Goal: Transaction & Acquisition: Purchase product/service

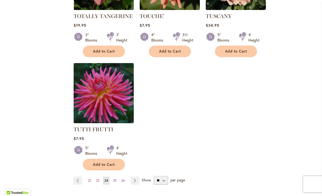
scroll to position [645, 0]
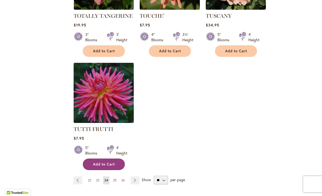
click at [105, 162] on span "Add to Cart" at bounding box center [104, 164] width 22 height 5
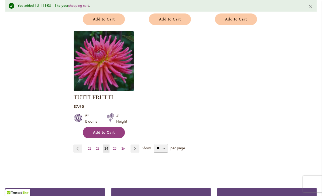
scroll to position [691, 0]
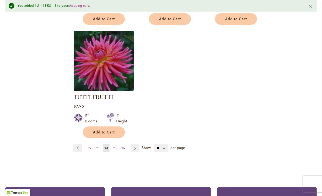
click at [120, 144] on link "Page 26" at bounding box center [123, 148] width 6 height 8
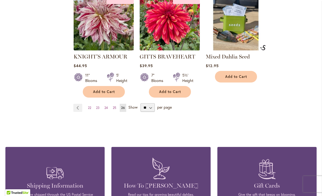
scroll to position [483, 0]
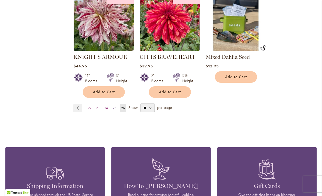
click at [117, 108] on link "Page 25" at bounding box center [114, 108] width 6 height 8
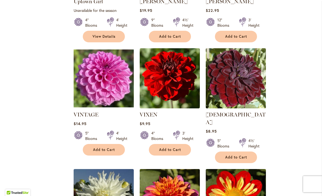
scroll to position [312, 0]
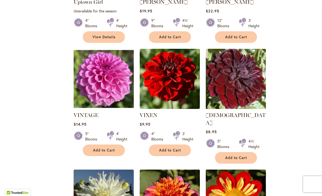
click at [247, 90] on img at bounding box center [235, 78] width 63 height 63
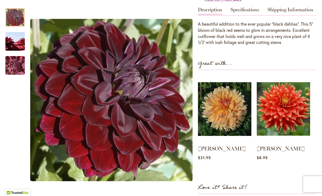
scroll to position [172, 0]
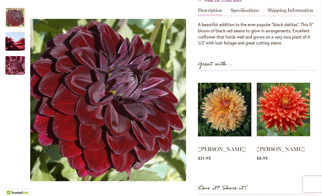
click at [16, 42] on img "VOODOO" at bounding box center [15, 42] width 39 height 26
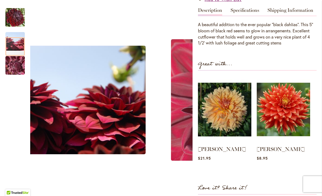
click at [17, 65] on img "VOODOO" at bounding box center [15, 65] width 39 height 29
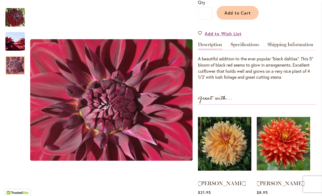
scroll to position [122, 0]
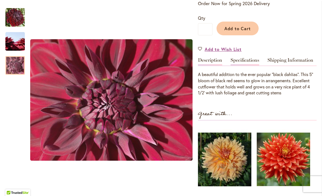
click at [251, 64] on link "Specifications" at bounding box center [244, 62] width 29 height 8
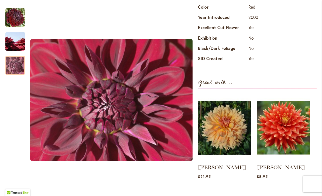
scroll to position [234, 0]
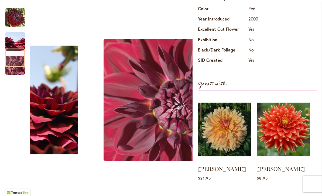
click at [16, 18] on img "VOODOO" at bounding box center [14, 17] width 19 height 19
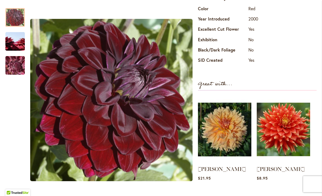
click at [246, 87] on div "Great with..." at bounding box center [257, 84] width 119 height 11
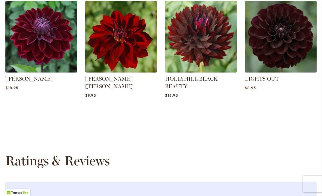
scroll to position [485, 0]
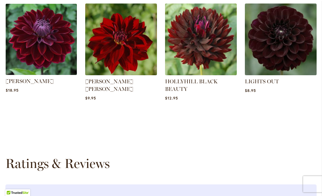
click at [61, 52] on img at bounding box center [41, 39] width 75 height 75
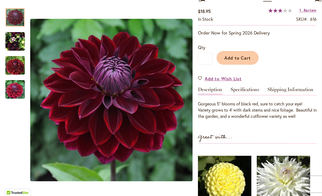
scroll to position [91, 0]
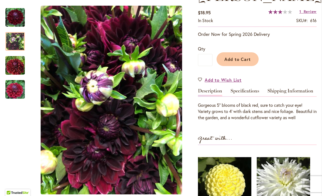
click at [20, 36] on div at bounding box center [14, 41] width 19 height 19
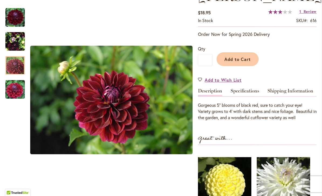
click at [19, 61] on div at bounding box center [14, 65] width 19 height 19
click at [14, 88] on img "Kaisha Lea" at bounding box center [15, 90] width 39 height 26
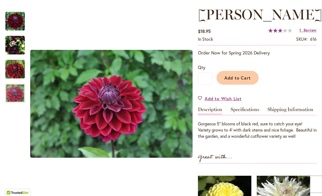
scroll to position [75, 0]
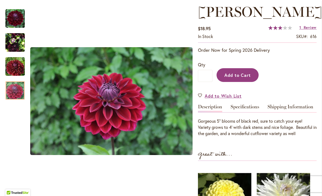
click at [241, 78] on button "Add to Cart" at bounding box center [237, 75] width 42 height 14
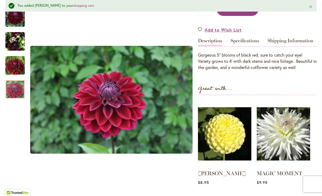
scroll to position [155, 0]
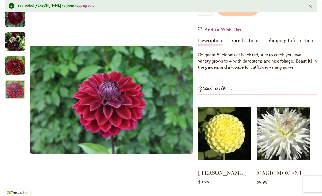
click at [236, 141] on img at bounding box center [224, 134] width 53 height 66
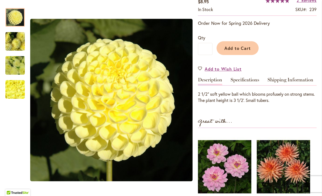
scroll to position [99, 0]
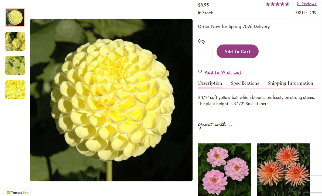
click at [241, 53] on span "Add to Cart" at bounding box center [237, 52] width 27 height 6
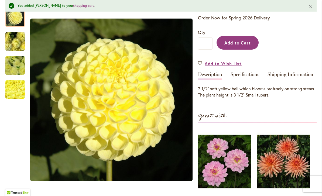
scroll to position [116, 0]
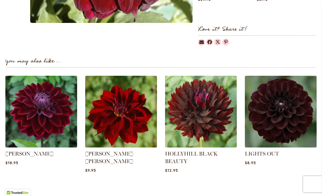
scroll to position [331, 0]
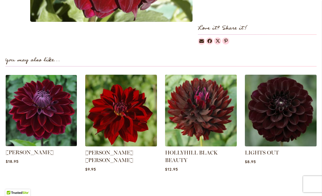
click at [51, 113] on img at bounding box center [41, 110] width 75 height 75
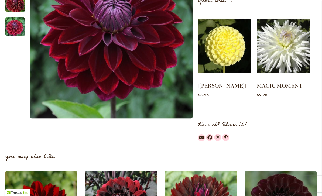
scroll to position [225, 0]
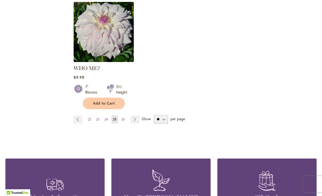
scroll to position [706, 0]
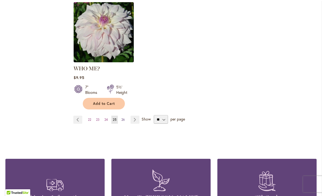
click at [124, 117] on span "26" at bounding box center [123, 119] width 4 height 4
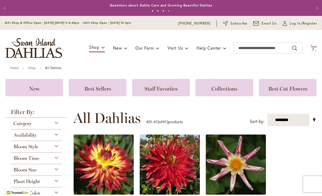
click at [314, 49] on span "3" at bounding box center [313, 49] width 2 height 4
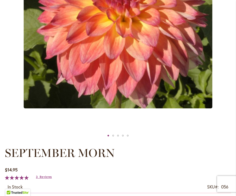
scroll to position [174, 0]
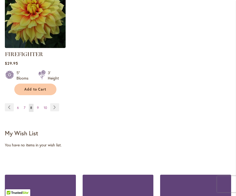
scroll to position [842, 0]
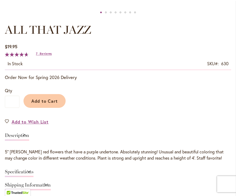
scroll to position [298, 0]
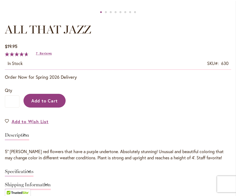
click at [48, 100] on span "Add to Cart" at bounding box center [44, 101] width 27 height 6
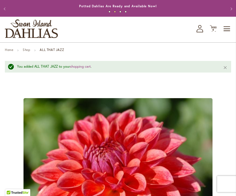
scroll to position [0, 0]
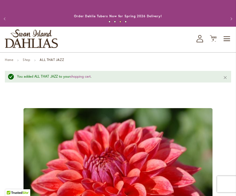
click at [200, 39] on icon at bounding box center [199, 41] width 6 height 4
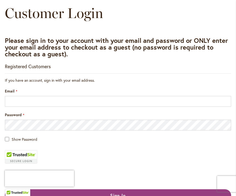
scroll to position [53, 0]
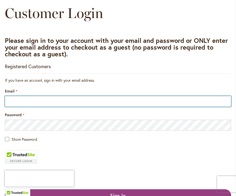
click at [29, 101] on input "Email" at bounding box center [118, 101] width 226 height 11
type input "**********"
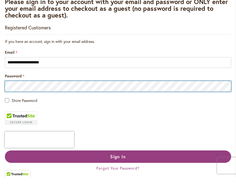
scroll to position [74, 0]
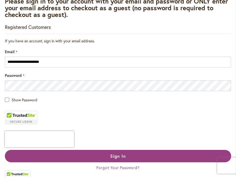
click at [27, 116] on span "Show Password" at bounding box center [25, 118] width 26 height 5
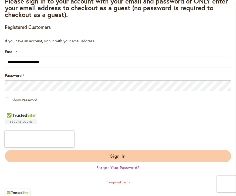
click at [125, 154] on span "Sign In" at bounding box center [118, 156] width 16 height 6
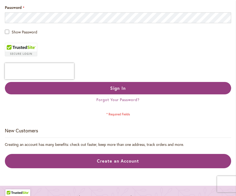
scroll to position [174, 0]
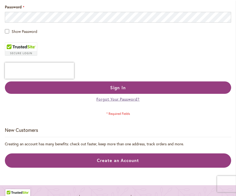
click at [129, 101] on span "Forgot Your Password?" at bounding box center [117, 99] width 43 height 5
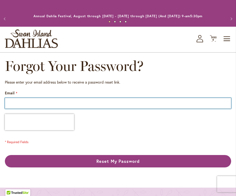
click at [30, 99] on input "Email" at bounding box center [118, 103] width 226 height 11
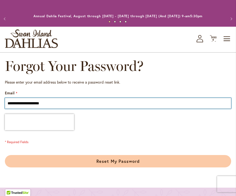
type input "**********"
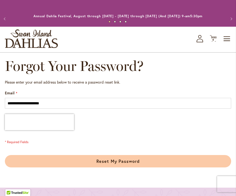
click at [125, 162] on span "Reset My Password" at bounding box center [117, 161] width 43 height 6
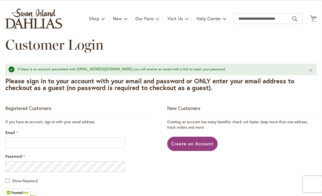
scroll to position [30, 0]
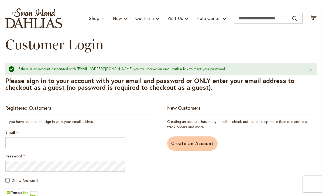
click at [196, 145] on span "Create an Account" at bounding box center [192, 143] width 42 height 6
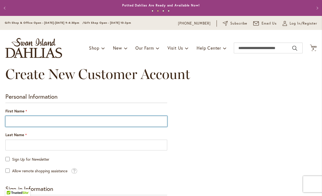
click at [25, 121] on input "First Name" at bounding box center [86, 121] width 162 height 11
type input "***"
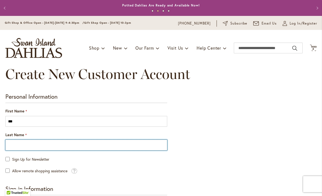
click at [39, 148] on input "Last Name" at bounding box center [86, 145] width 162 height 11
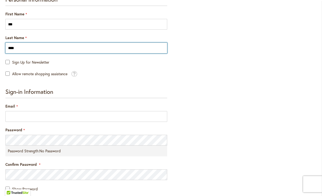
scroll to position [99, 0]
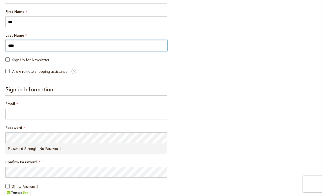
type input "****"
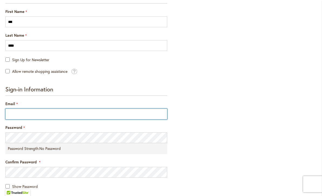
click at [46, 115] on input "Email" at bounding box center [86, 114] width 162 height 11
type input "**********"
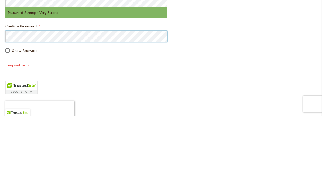
scroll to position [155, 0]
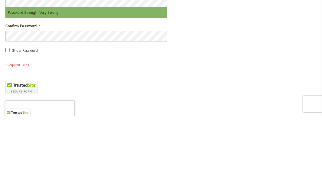
click at [27, 128] on span "Show Password" at bounding box center [25, 130] width 26 height 5
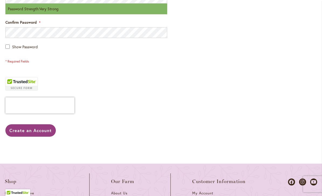
scroll to position [239, 0]
click at [30, 127] on span "Create an Account" at bounding box center [30, 130] width 42 height 6
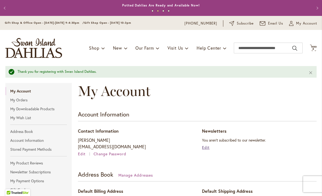
click at [209, 147] on span "Edit" at bounding box center [206, 147] width 8 height 5
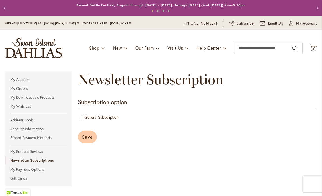
click at [88, 137] on span "Save" at bounding box center [87, 137] width 11 height 6
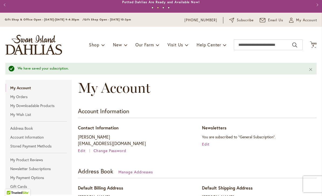
scroll to position [2, 0]
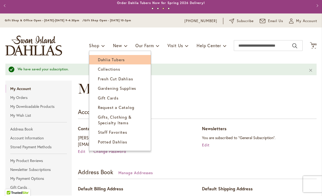
click at [119, 60] on span "Dahlia Tubers" at bounding box center [111, 59] width 27 height 5
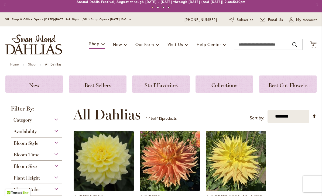
scroll to position [6, 0]
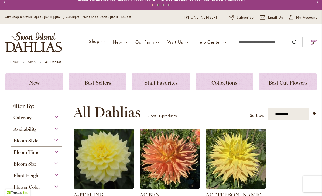
click at [313, 39] on icon "Cart .cls-1 { fill: #231f20; }" at bounding box center [313, 42] width 7 height 7
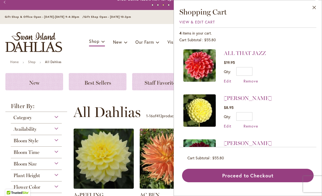
scroll to position [0, 0]
click at [314, 8] on button "Close" at bounding box center [314, 8] width 15 height 17
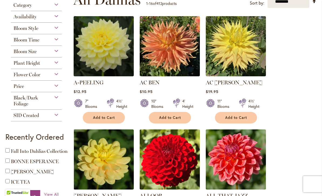
scroll to position [118, 0]
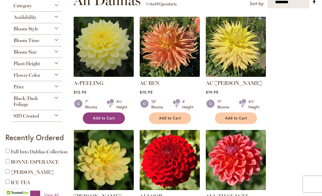
click at [104, 116] on span "Add to Cart" at bounding box center [104, 118] width 22 height 5
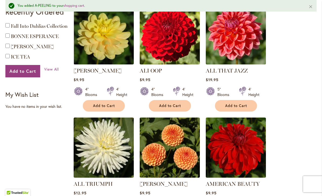
scroll to position [257, 0]
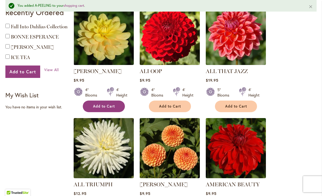
click at [108, 107] on span "Add to Cart" at bounding box center [104, 106] width 22 height 5
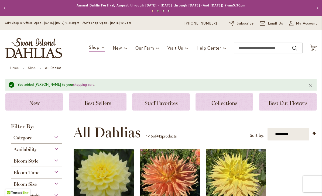
scroll to position [0, 0]
click at [313, 50] on icon at bounding box center [313, 47] width 7 height 6
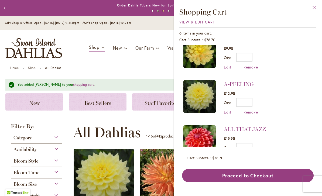
click at [315, 7] on button "Close" at bounding box center [314, 8] width 15 height 17
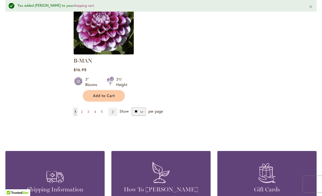
scroll to position [727, 0]
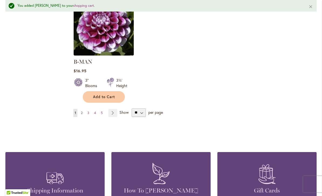
click at [83, 109] on link "Page 2" at bounding box center [81, 113] width 4 height 8
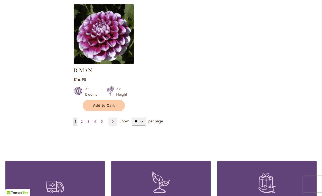
scroll to position [702, 0]
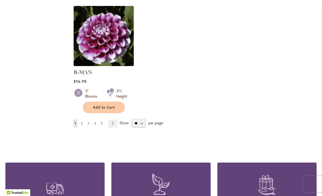
click at [83, 119] on link "Page 2" at bounding box center [81, 123] width 4 height 8
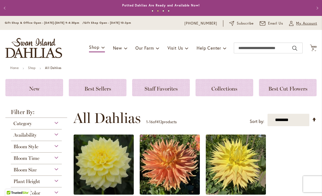
click at [303, 22] on span "My Account" at bounding box center [306, 23] width 21 height 5
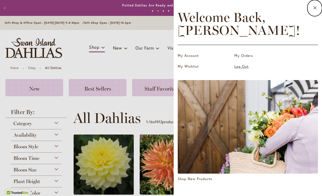
click at [244, 64] on link "Log Out" at bounding box center [261, 66] width 54 height 5
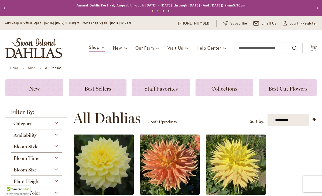
click at [301, 22] on span "Log In/Register" at bounding box center [302, 23] width 27 height 5
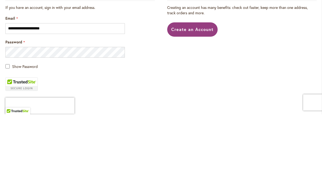
scroll to position [57, 0]
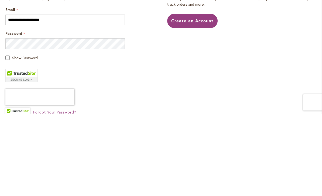
type input "**********"
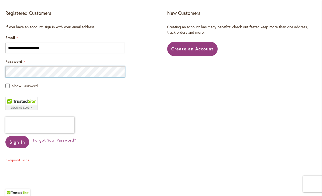
scroll to position [112, 0]
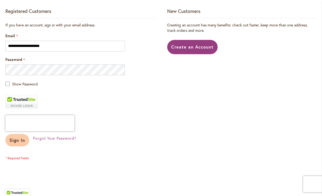
click at [22, 141] on span "Sign In" at bounding box center [17, 140] width 16 height 6
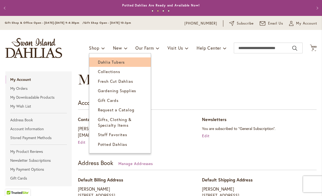
click at [119, 66] on link "Dahlia Tubers" at bounding box center [119, 61] width 61 height 9
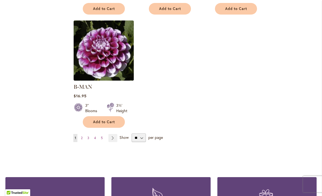
scroll to position [687, 0]
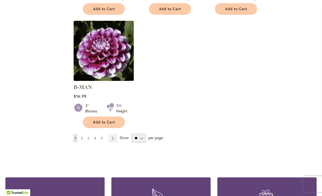
click at [84, 134] on link "Page 2" at bounding box center [81, 138] width 4 height 8
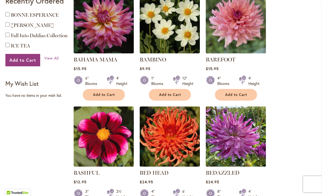
scroll to position [254, 0]
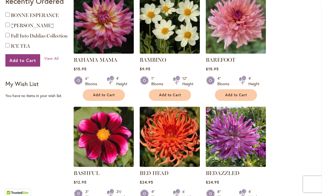
click at [235, 41] on img at bounding box center [235, 23] width 63 height 63
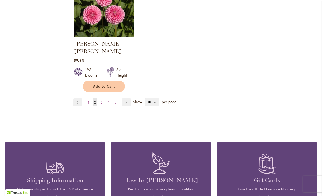
scroll to position [722, 0]
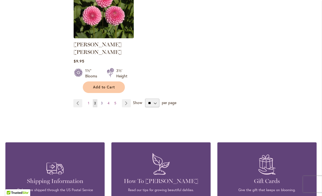
click at [103, 99] on link "Page 3" at bounding box center [101, 103] width 5 height 8
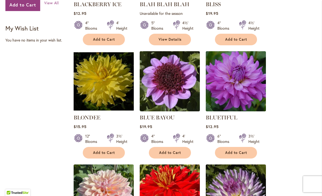
scroll to position [311, 0]
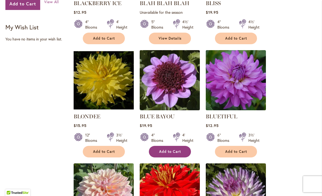
click at [174, 152] on span "Add to Cart" at bounding box center [170, 151] width 22 height 5
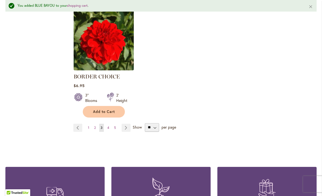
scroll to position [701, 0]
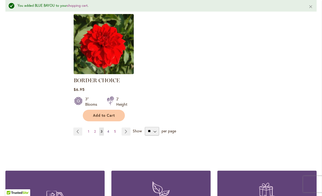
click at [109, 132] on link "Page 4" at bounding box center [108, 131] width 5 height 8
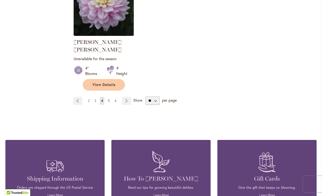
scroll to position [729, 0]
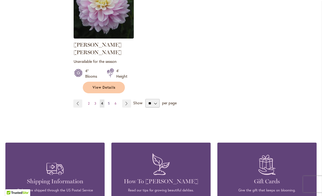
click at [110, 99] on link "Page 5" at bounding box center [108, 103] width 5 height 8
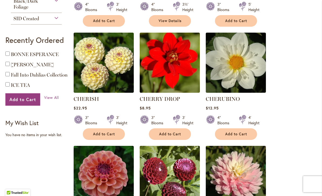
scroll to position [215, 0]
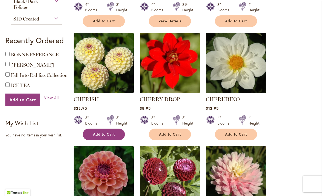
click at [109, 134] on span "Add to Cart" at bounding box center [104, 134] width 22 height 5
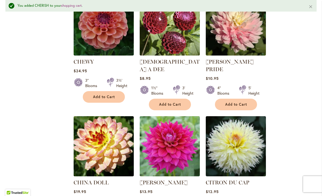
scroll to position [377, 0]
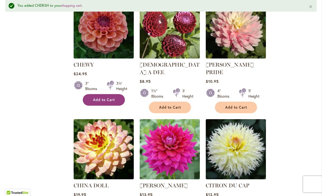
click at [109, 102] on span "Add to Cart" at bounding box center [104, 100] width 22 height 5
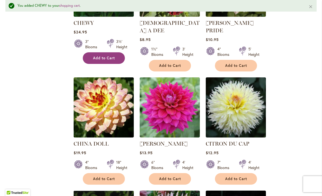
scroll to position [420, 0]
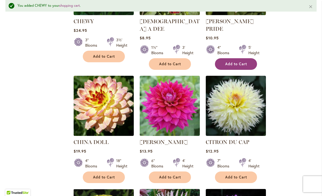
click at [240, 58] on button "Add to Cart" at bounding box center [236, 64] width 42 height 12
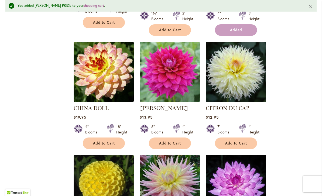
scroll to position [475, 0]
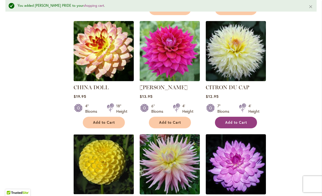
click at [241, 120] on span "Add to Cart" at bounding box center [236, 122] width 22 height 5
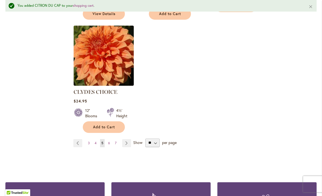
scroll to position [703, 0]
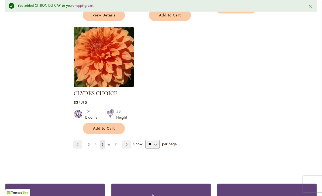
click at [109, 142] on span "6" at bounding box center [109, 144] width 2 height 4
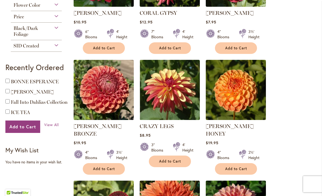
scroll to position [188, 0]
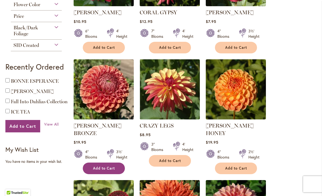
click at [111, 162] on button "Add to Cart" at bounding box center [104, 168] width 42 height 12
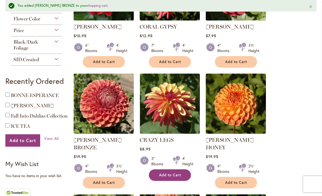
click at [179, 174] on span "Add to Cart" at bounding box center [170, 175] width 22 height 5
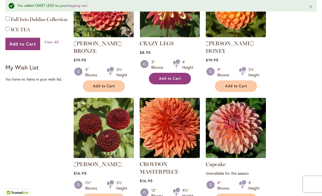
scroll to position [284, 0]
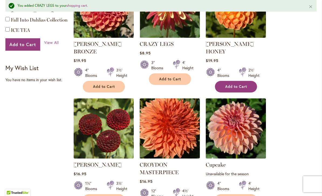
click at [238, 84] on span "Add to Cart" at bounding box center [236, 86] width 22 height 5
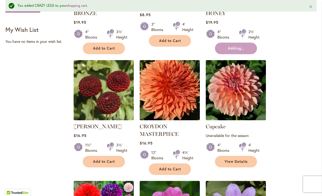
scroll to position [325, 0]
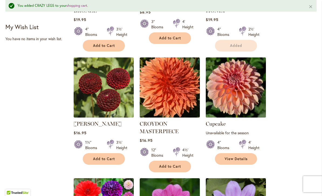
click at [234, 91] on img at bounding box center [235, 87] width 63 height 63
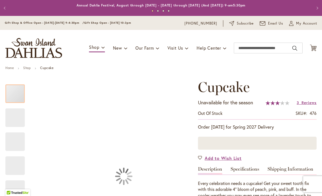
type input "***"
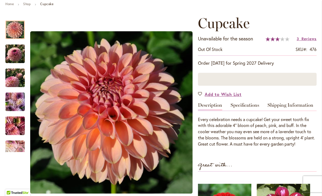
scroll to position [65, 0]
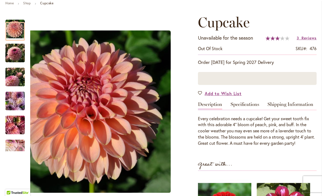
click at [15, 49] on img "Cupcake" at bounding box center [14, 53] width 19 height 26
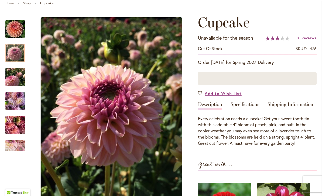
click at [13, 76] on img "Cupcake" at bounding box center [14, 77] width 19 height 26
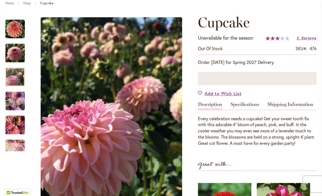
click at [13, 101] on img "Cupcake" at bounding box center [14, 101] width 19 height 26
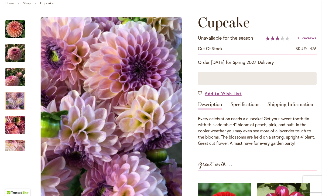
click at [13, 124] on img "Cupcake" at bounding box center [15, 124] width 39 height 29
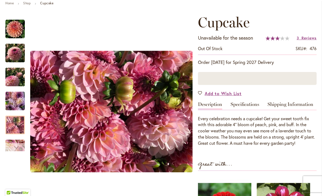
click at [18, 150] on div "Next" at bounding box center [15, 147] width 8 height 8
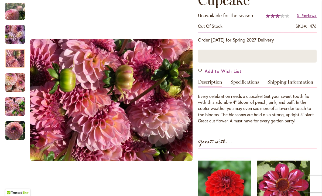
scroll to position [85, 0]
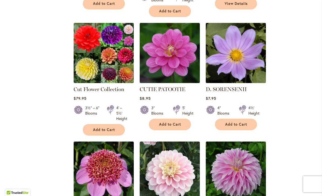
scroll to position [468, 0]
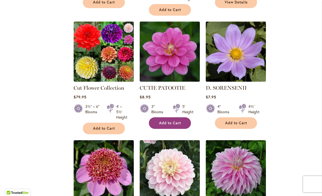
click at [172, 121] on span "Add to Cart" at bounding box center [170, 123] width 22 height 5
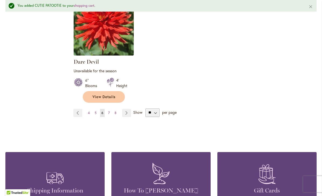
scroll to position [745, 0]
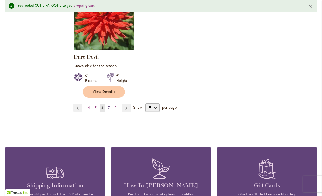
click at [108, 106] on span "7" at bounding box center [109, 108] width 2 height 4
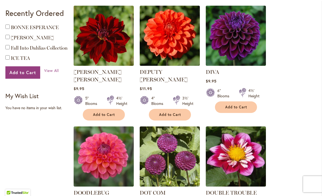
scroll to position [241, 0]
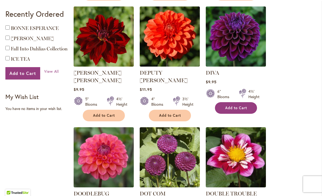
click at [235, 110] on span "Add to Cart" at bounding box center [236, 108] width 22 height 5
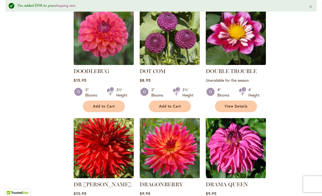
scroll to position [381, 0]
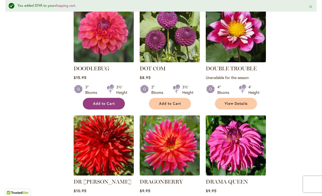
click at [104, 101] on span "Add to Cart" at bounding box center [104, 103] width 22 height 5
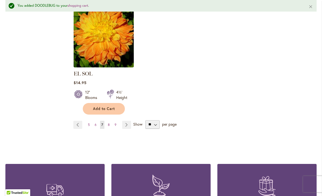
scroll to position [723, 0]
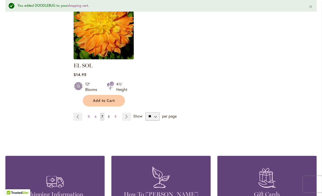
click at [109, 115] on span "8" at bounding box center [109, 117] width 2 height 4
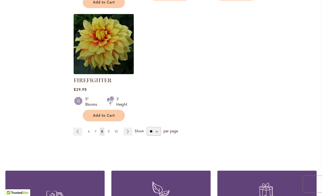
scroll to position [713, 0]
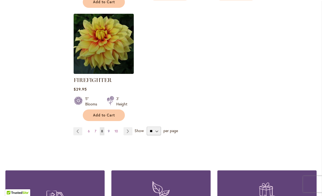
click at [108, 133] on span "9" at bounding box center [109, 131] width 2 height 4
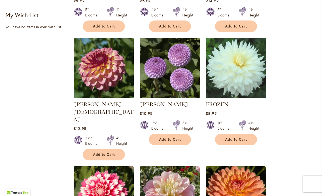
scroll to position [323, 0]
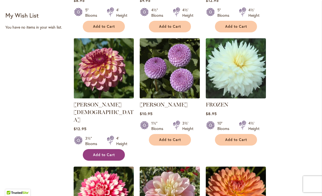
click at [111, 153] on span "Add to Cart" at bounding box center [104, 155] width 22 height 5
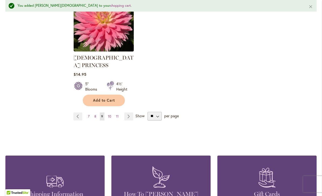
scroll to position [758, 0]
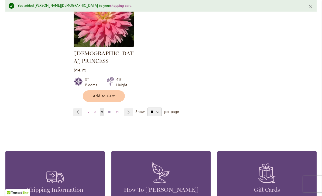
click at [110, 110] on span "10" at bounding box center [109, 112] width 3 height 4
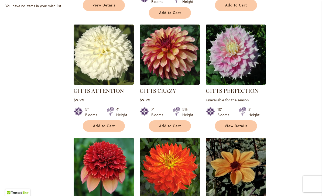
scroll to position [345, 0]
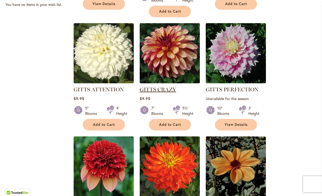
click at [174, 86] on link "GITTS CRAZY" at bounding box center [158, 89] width 36 height 6
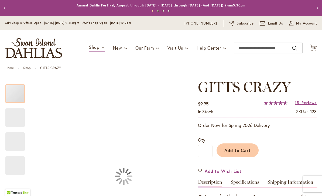
type input "***"
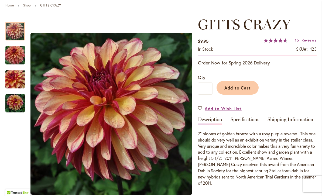
scroll to position [62, 0]
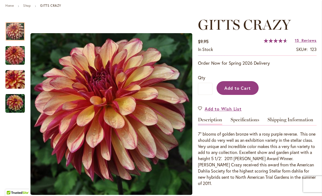
click at [236, 83] on button "Add to Cart" at bounding box center [237, 88] width 42 height 14
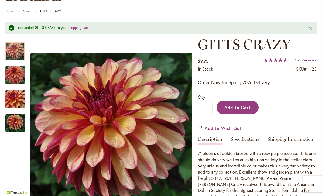
scroll to position [62, 0]
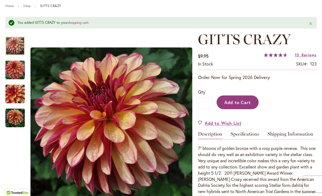
click at [246, 100] on span "Add to Cart" at bounding box center [237, 102] width 27 height 6
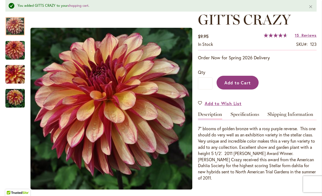
scroll to position [86, 0]
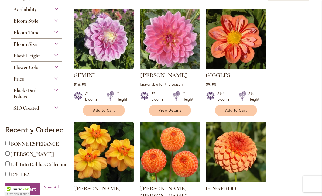
scroll to position [125, 0]
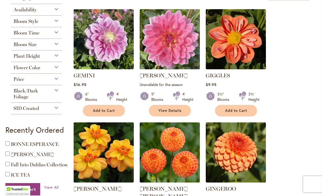
click at [185, 54] on img at bounding box center [169, 39] width 63 height 63
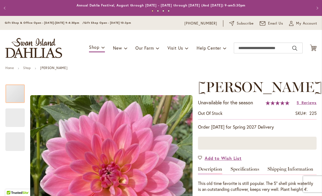
type input "***"
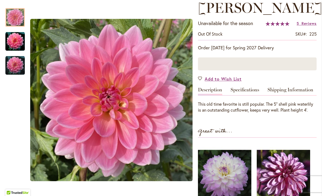
scroll to position [79, 0]
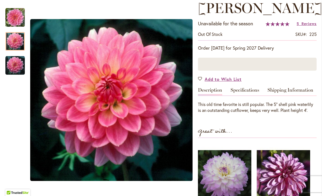
click at [10, 40] on img "Gerrie Hoek" at bounding box center [14, 41] width 19 height 19
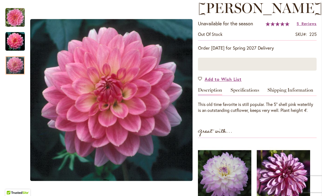
click at [9, 63] on img "Gerrie Hoek" at bounding box center [14, 65] width 19 height 19
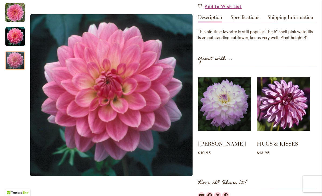
scroll to position [150, 0]
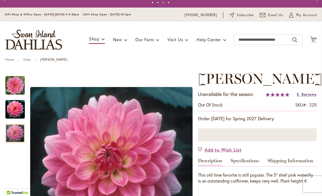
click at [309, 92] on span "Reviews" at bounding box center [308, 94] width 15 height 5
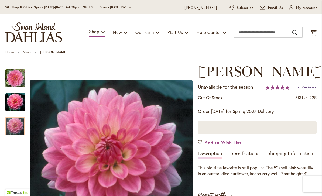
scroll to position [15, 0]
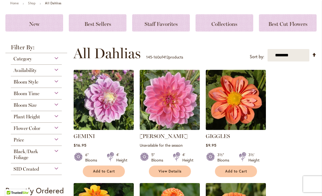
scroll to position [67, 0]
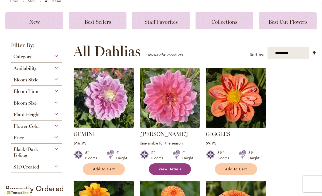
click at [180, 167] on span "View Details" at bounding box center [169, 169] width 23 height 5
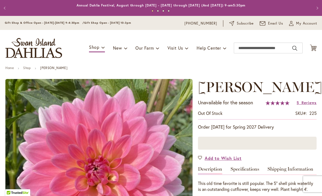
type input "***"
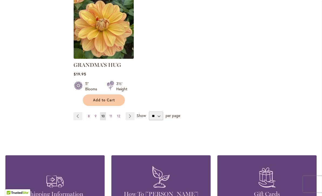
scroll to position [713, 0]
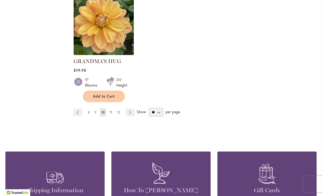
click at [113, 108] on link "Page 11" at bounding box center [110, 112] width 5 height 8
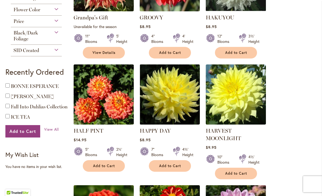
scroll to position [195, 0]
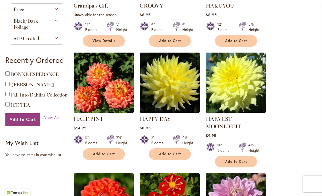
click at [119, 100] on img at bounding box center [103, 82] width 63 height 63
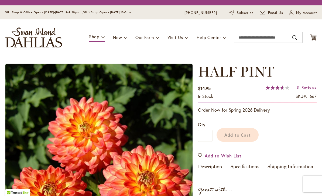
type input "***"
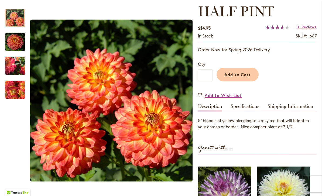
scroll to position [64, 0]
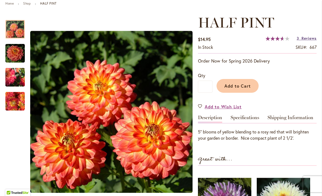
click at [309, 41] on span "Reviews" at bounding box center [308, 38] width 15 height 5
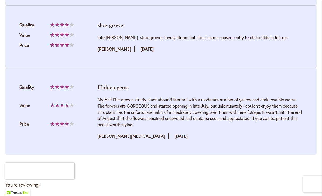
scroll to position [636, 0]
